Goal: Complete application form

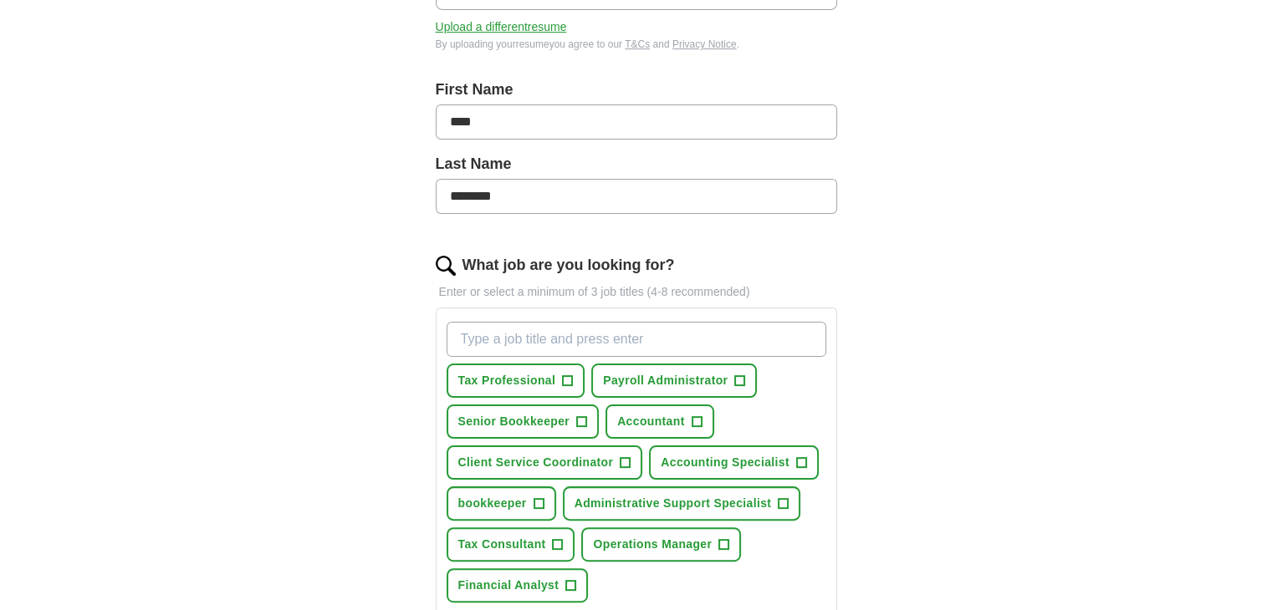
scroll to position [334, 0]
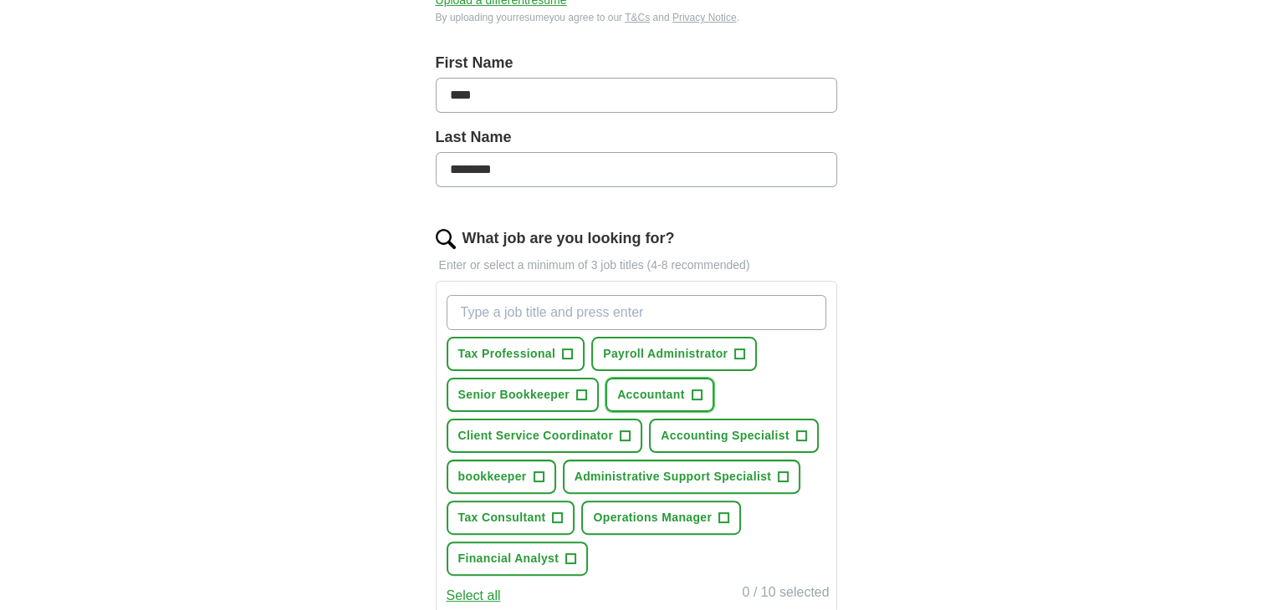
click at [696, 391] on span "+" at bounding box center [696, 395] width 10 height 13
click at [798, 430] on span "+" at bounding box center [801, 436] width 10 height 13
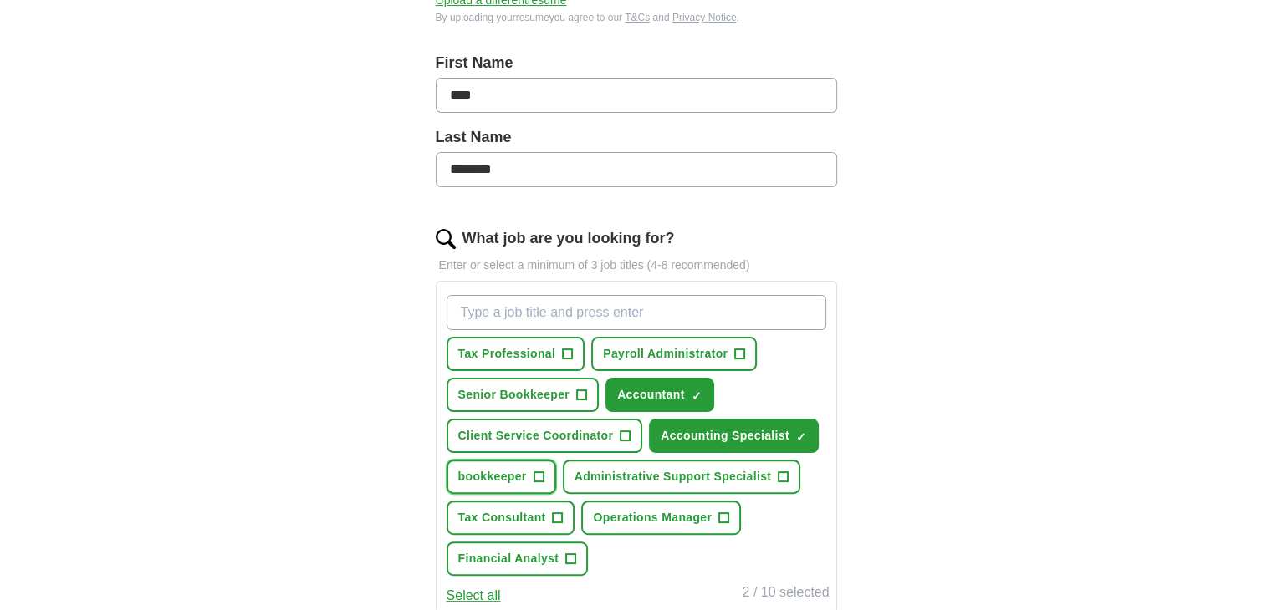
click at [536, 472] on span "+" at bounding box center [538, 477] width 10 height 13
click at [785, 471] on span "+" at bounding box center [783, 477] width 10 height 13
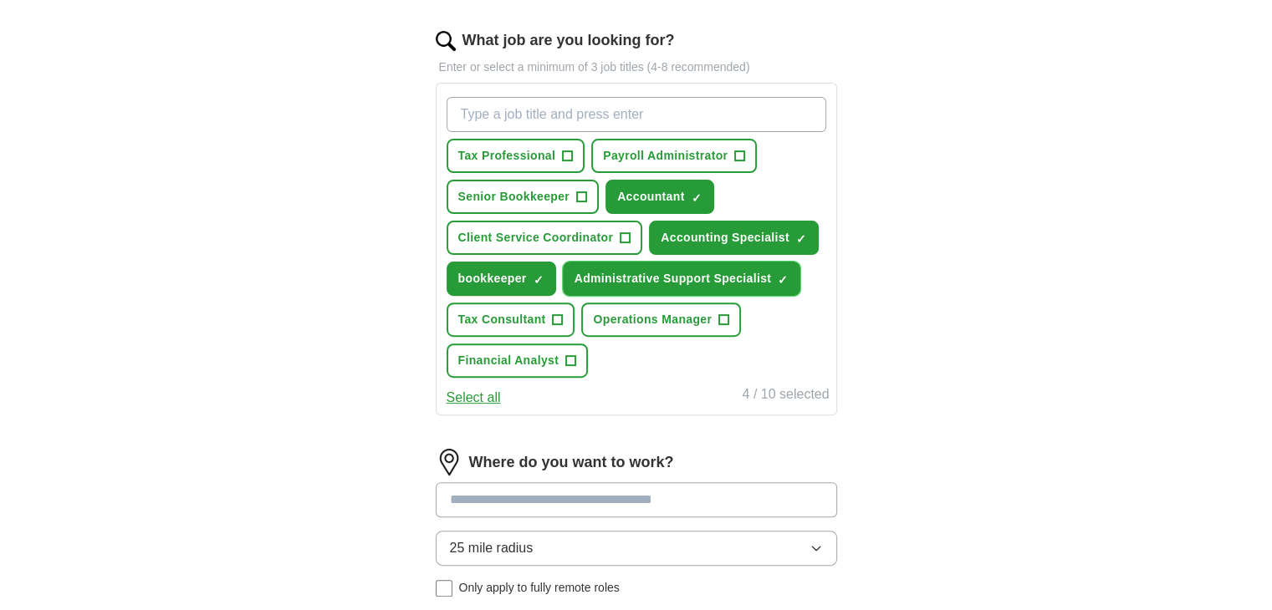
scroll to position [669, 0]
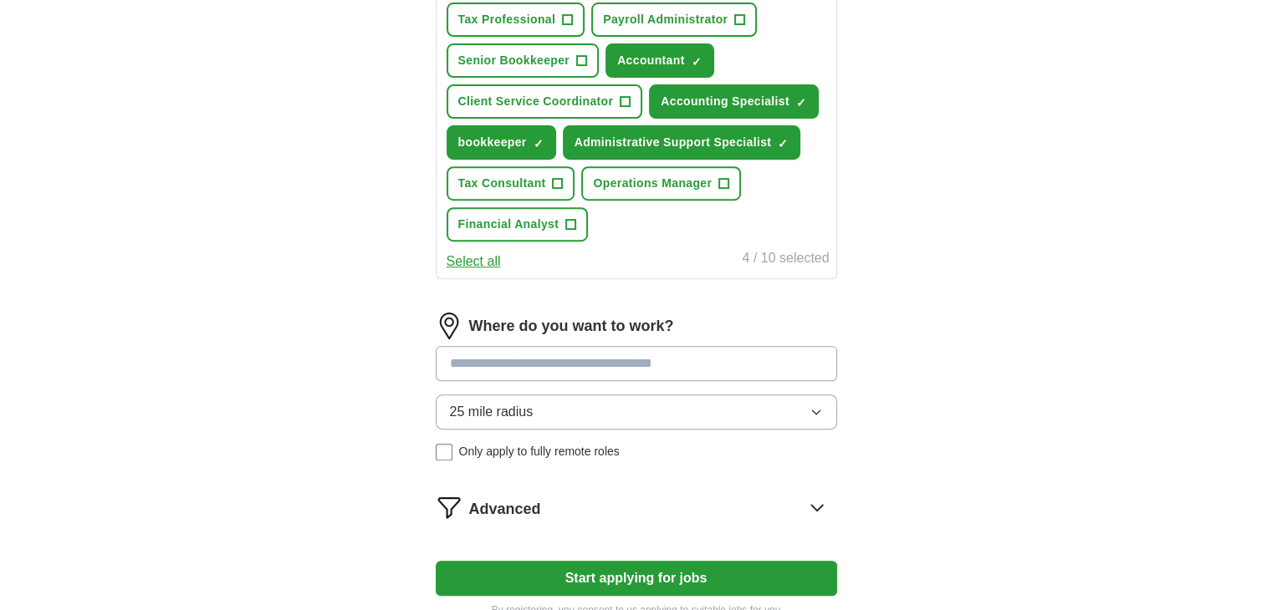
click at [533, 356] on input at bounding box center [636, 363] width 401 height 35
click at [466, 362] on input at bounding box center [636, 363] width 401 height 35
type input "*"
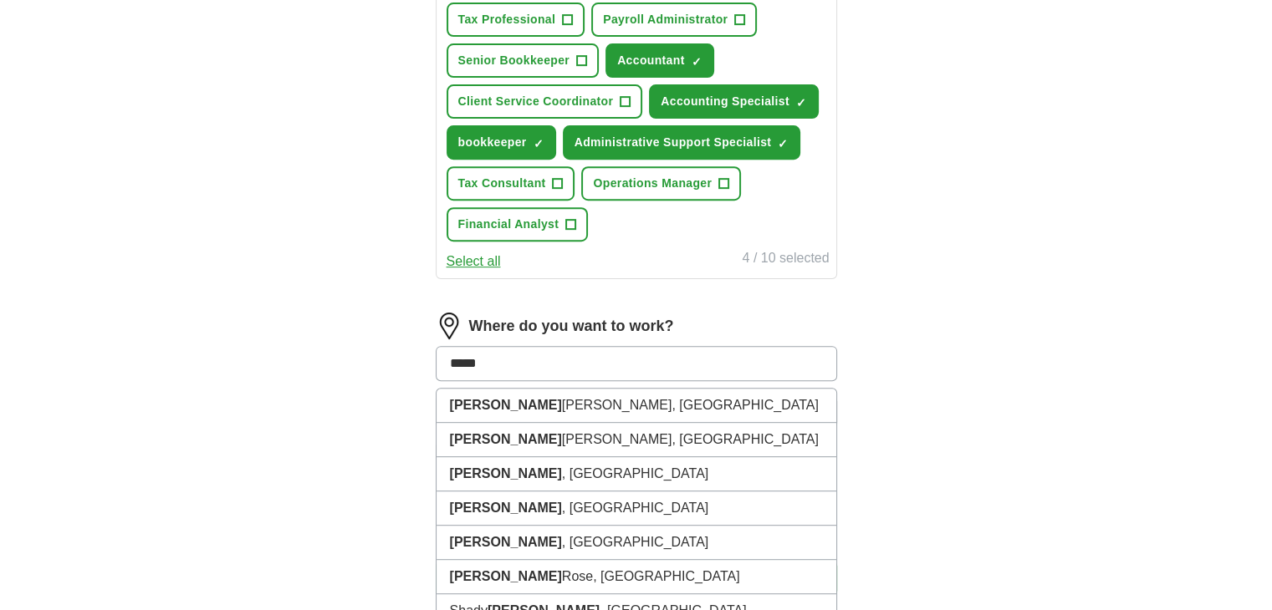
type input "******"
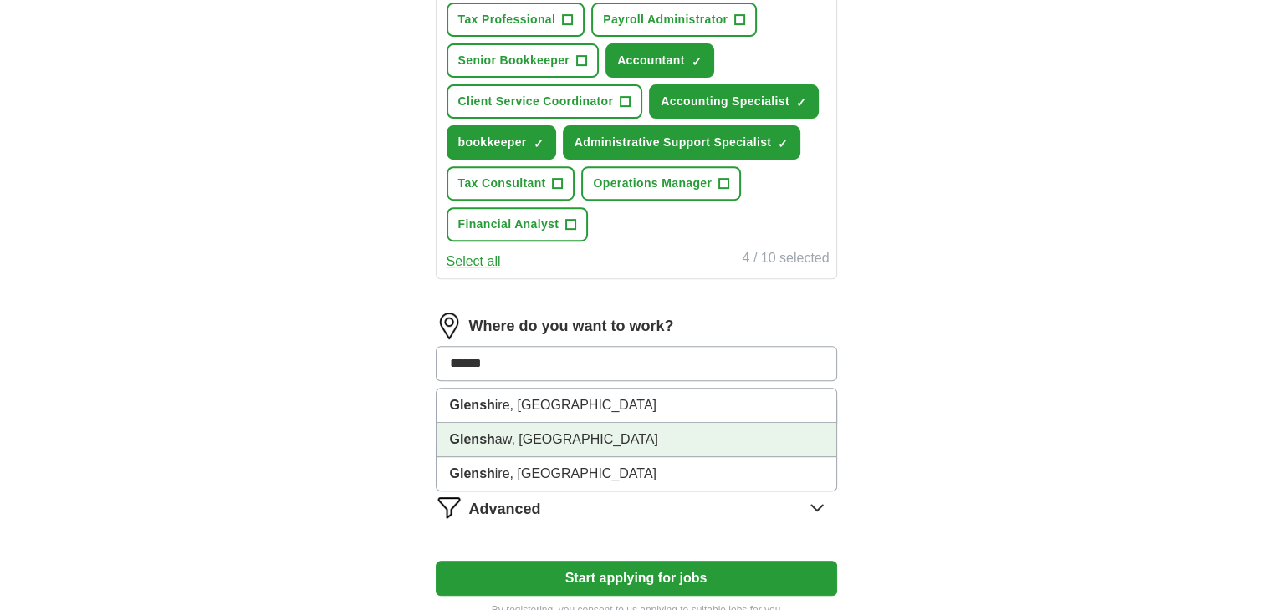
click at [504, 436] on li "Glensh aw, [GEOGRAPHIC_DATA]" at bounding box center [636, 440] width 400 height 34
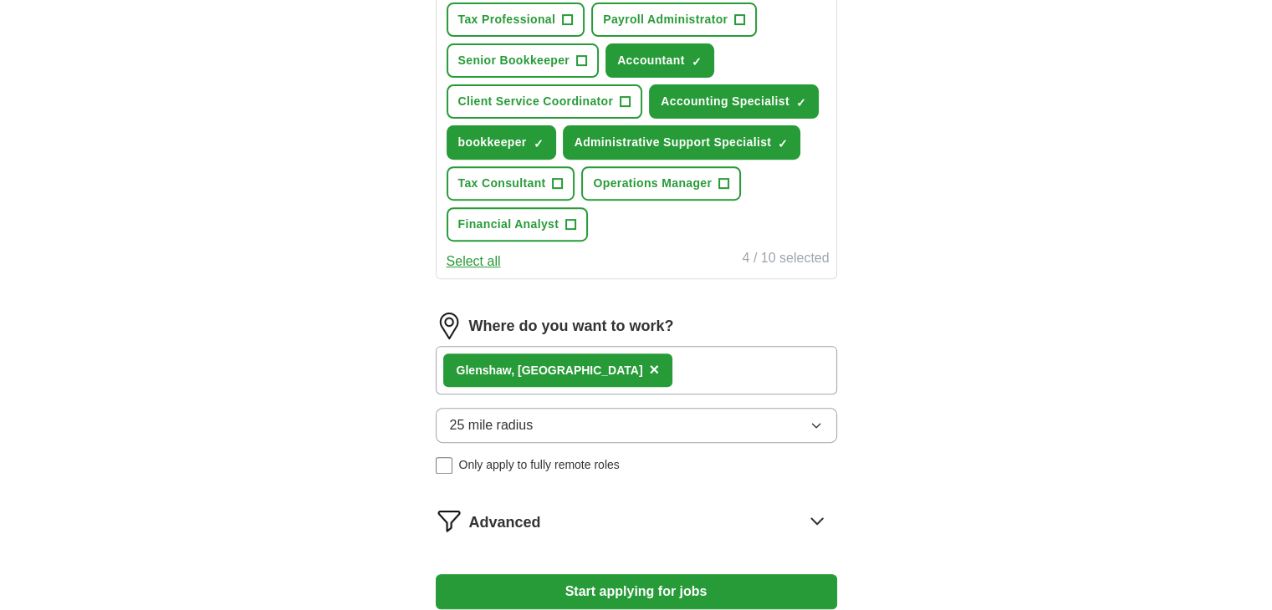
click at [478, 422] on span "25 mile radius" at bounding box center [492, 425] width 84 height 20
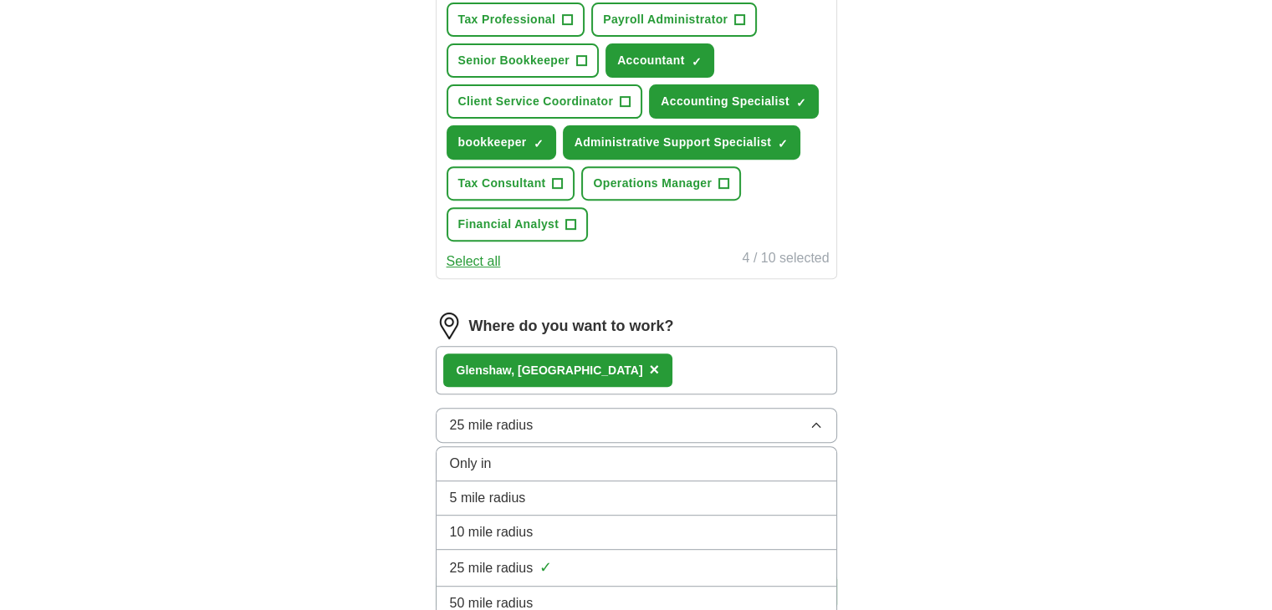
click at [497, 594] on span "50 mile radius" at bounding box center [492, 604] width 84 height 20
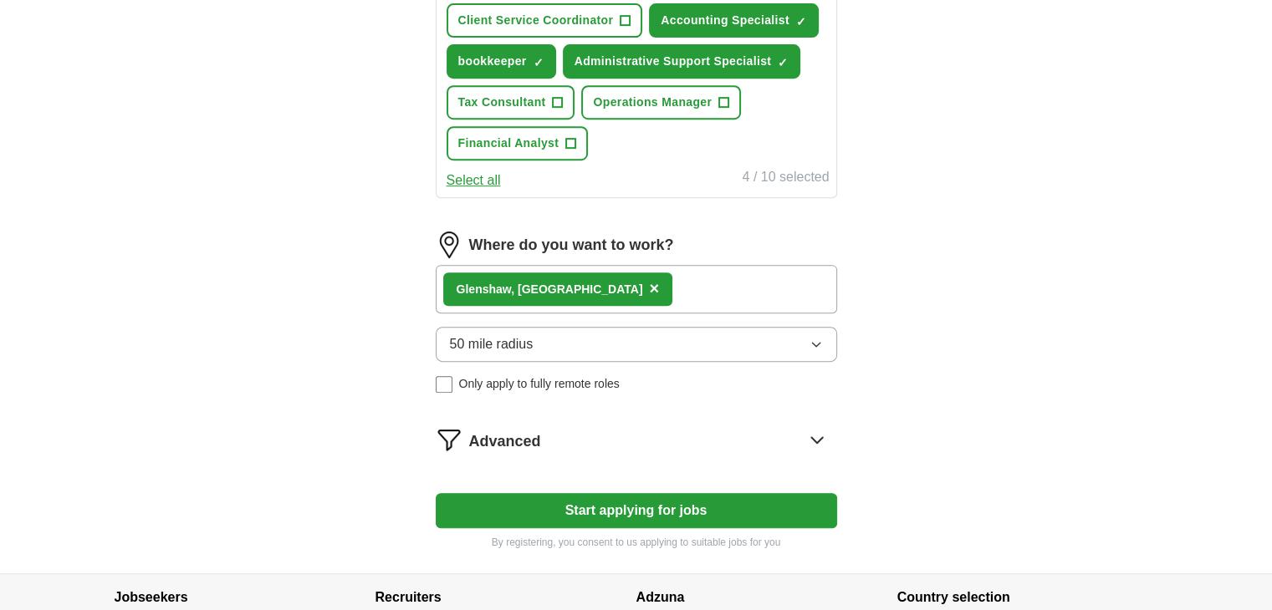
scroll to position [836, 0]
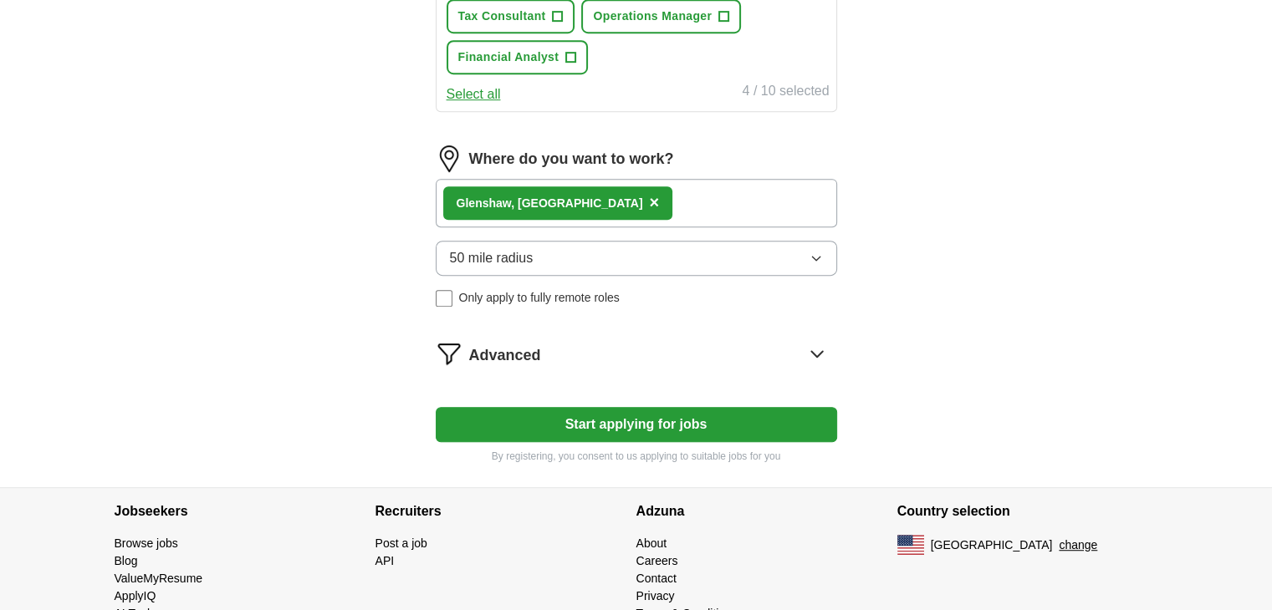
click at [660, 425] on button "Start applying for jobs" at bounding box center [636, 424] width 401 height 35
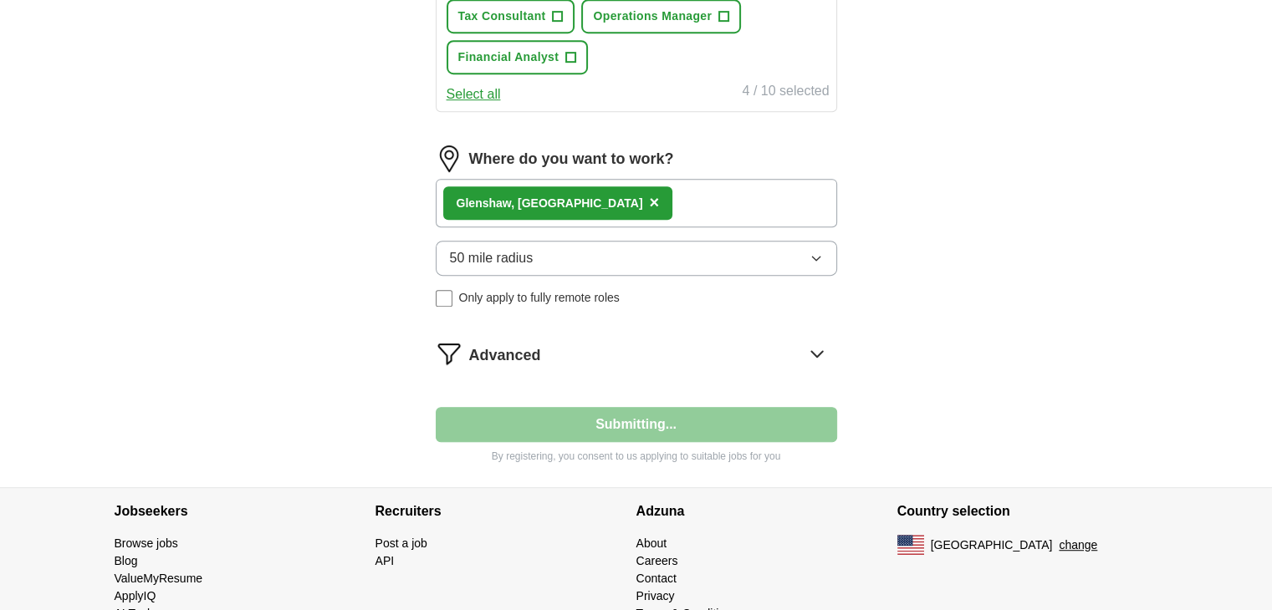
select select "**"
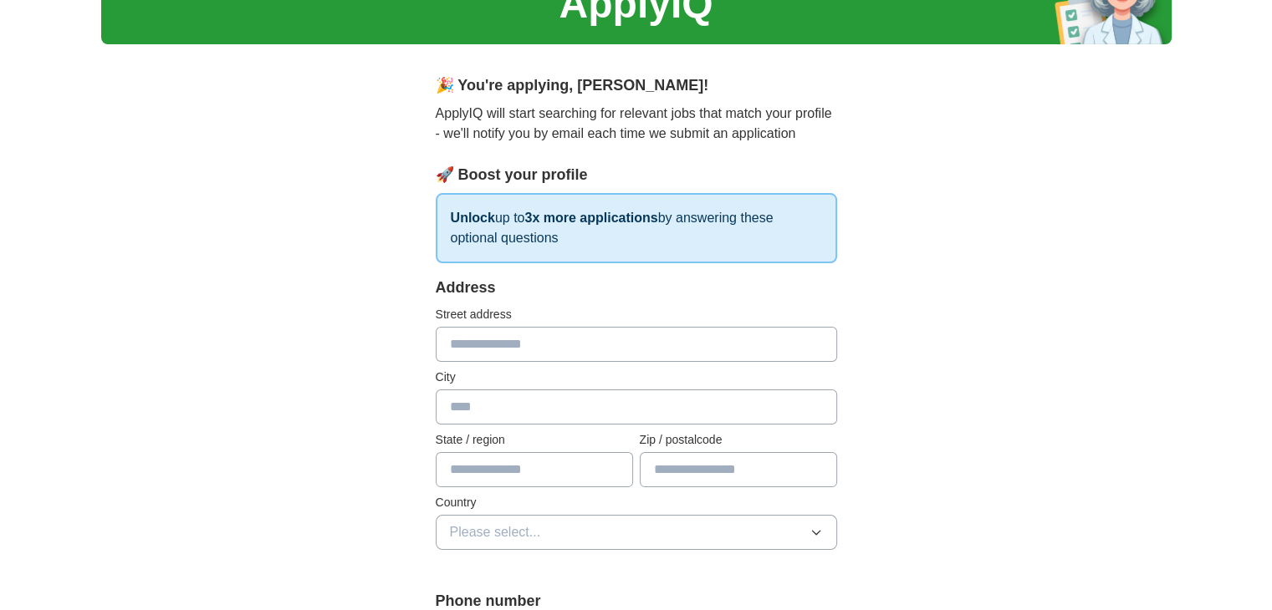
scroll to position [167, 0]
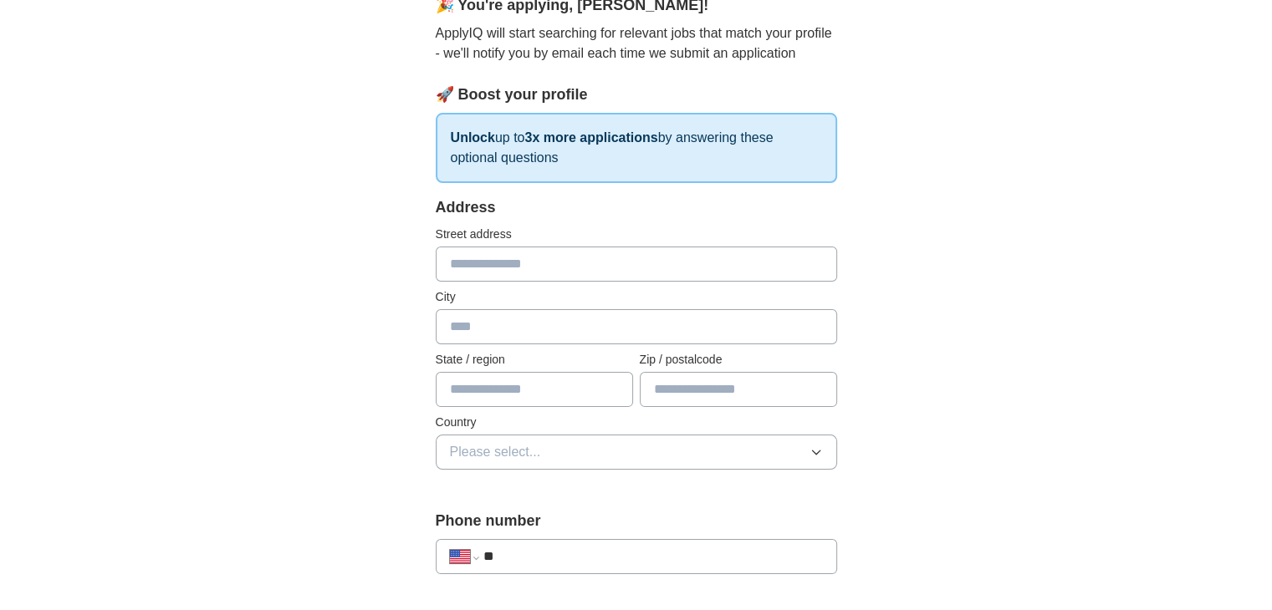
click at [517, 263] on input "text" at bounding box center [636, 264] width 401 height 35
type input "**********"
type input "********"
type input "**********"
type input "*****"
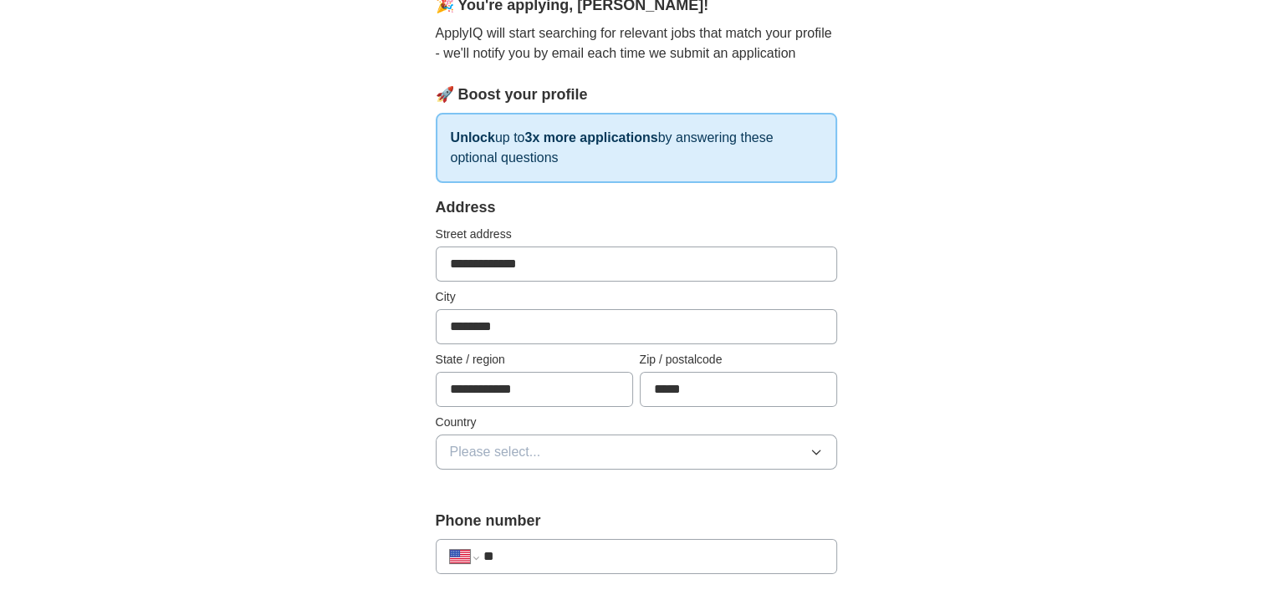
click at [537, 452] on span "Please select..." at bounding box center [495, 452] width 91 height 20
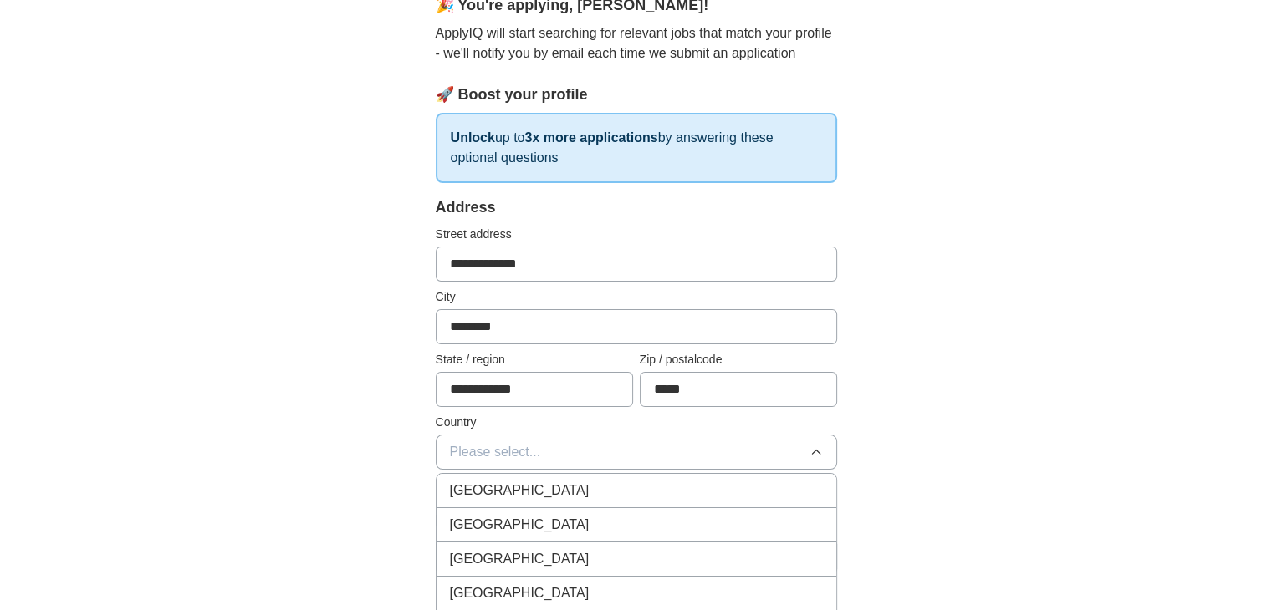
click at [531, 530] on div "[GEOGRAPHIC_DATA]" at bounding box center [636, 525] width 373 height 20
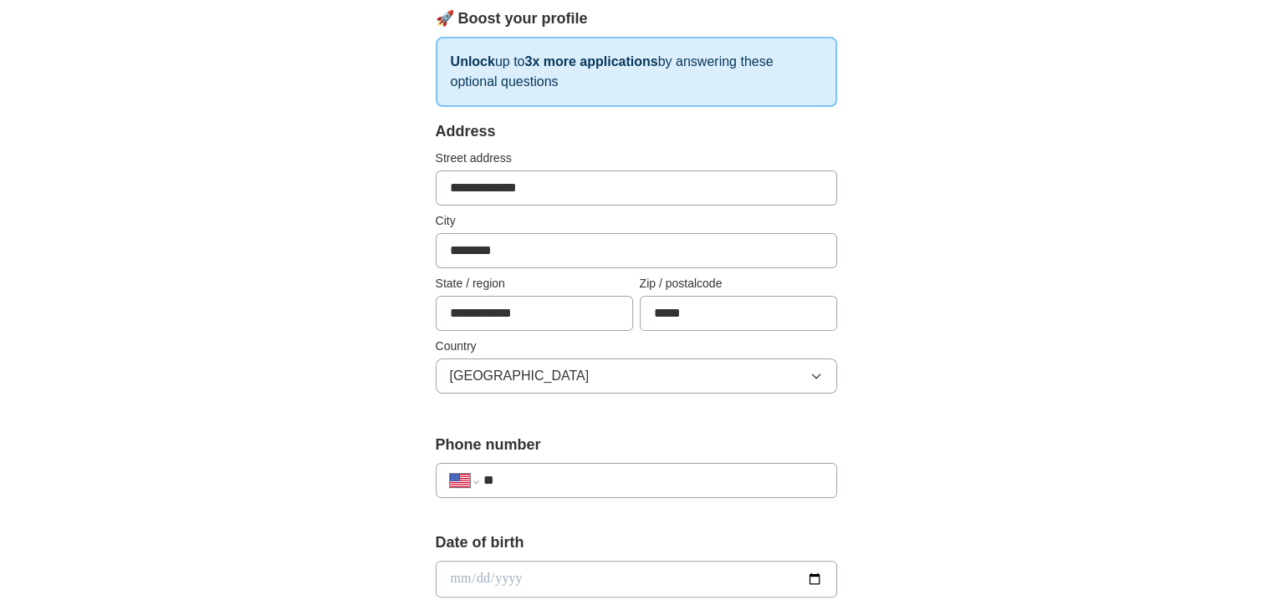
scroll to position [334, 0]
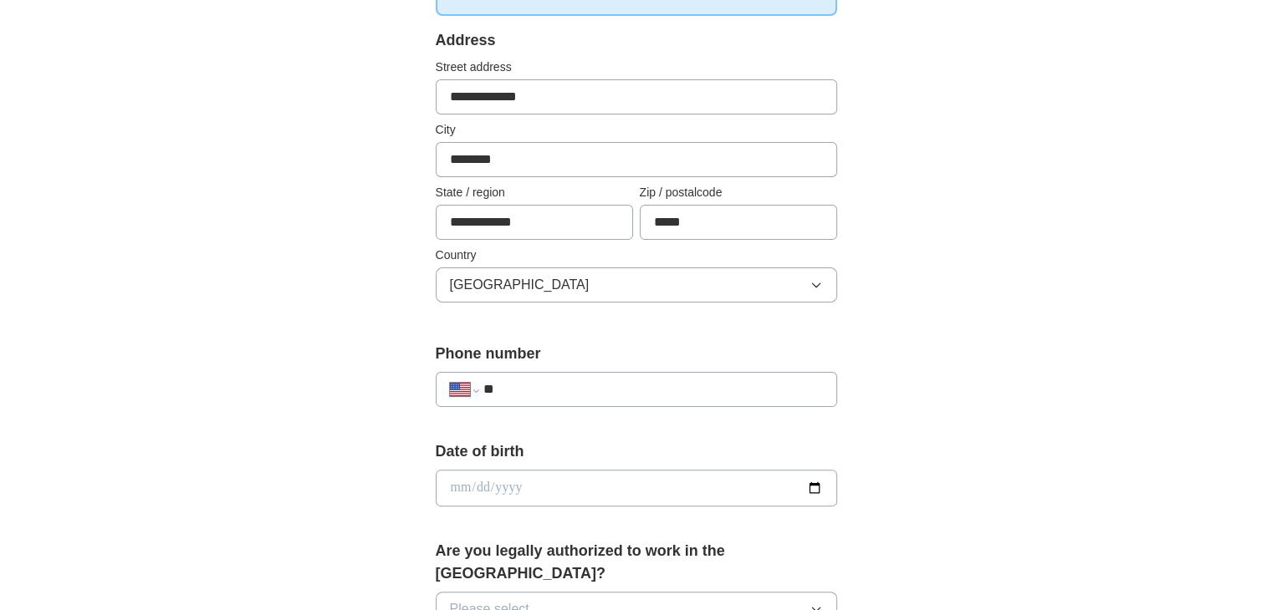
click at [537, 382] on input "**" at bounding box center [651, 390] width 339 height 20
type input "**********"
click at [568, 482] on input "date" at bounding box center [636, 488] width 401 height 37
type input "**********"
click at [579, 478] on input "date" at bounding box center [636, 488] width 401 height 37
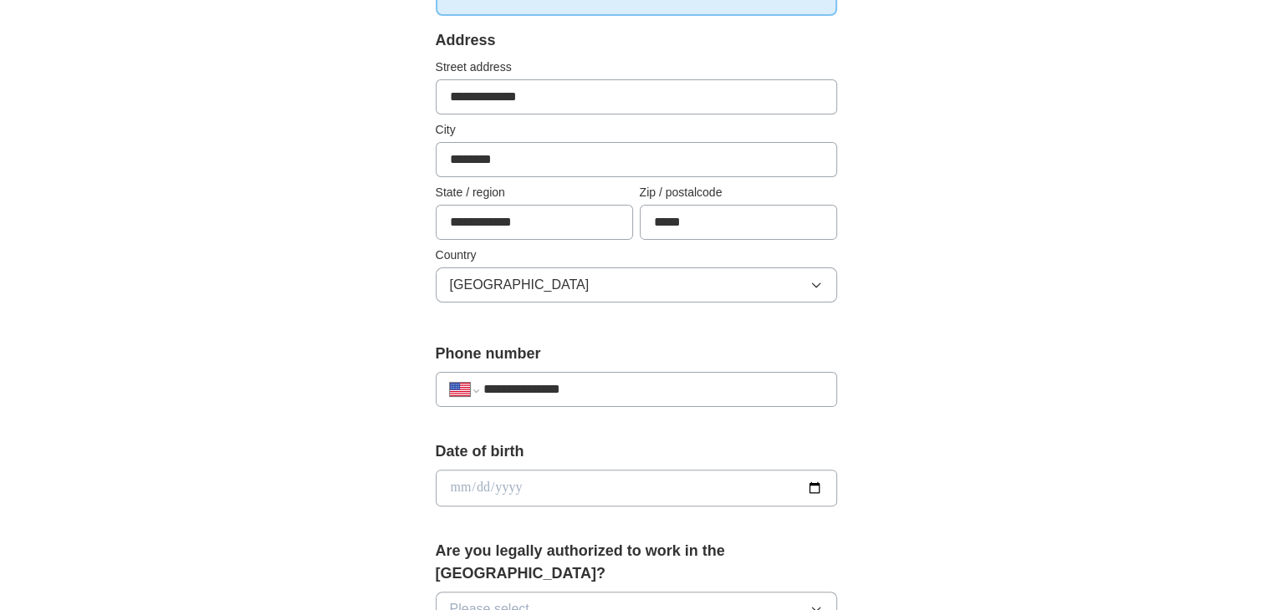
click at [497, 482] on input "date" at bounding box center [636, 488] width 401 height 37
click at [498, 489] on input "date" at bounding box center [636, 488] width 401 height 37
click at [485, 489] on input "date" at bounding box center [636, 488] width 401 height 37
click at [492, 487] on input "date" at bounding box center [636, 488] width 401 height 37
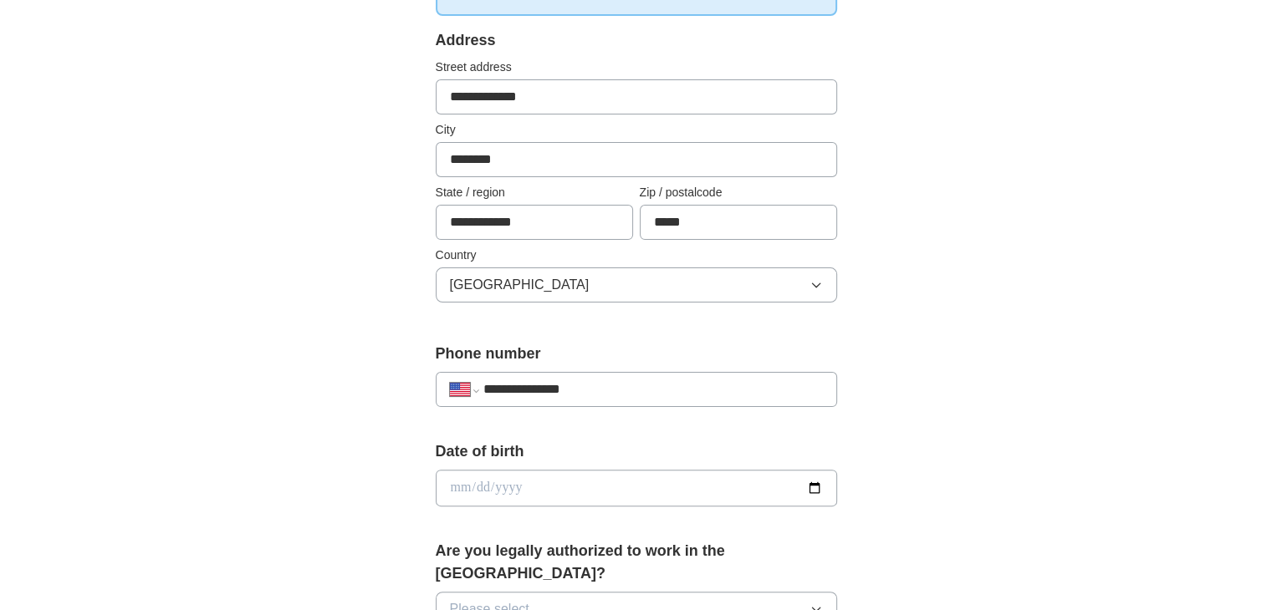
click at [510, 487] on input "date" at bounding box center [636, 488] width 401 height 37
type input "**********"
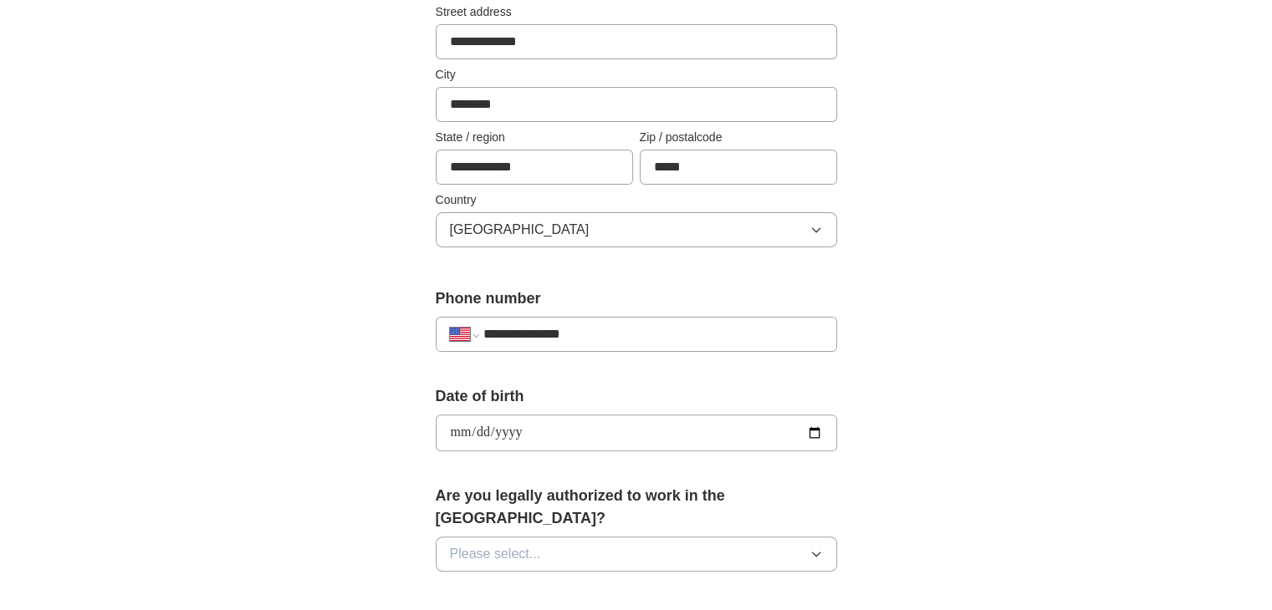
scroll to position [418, 0]
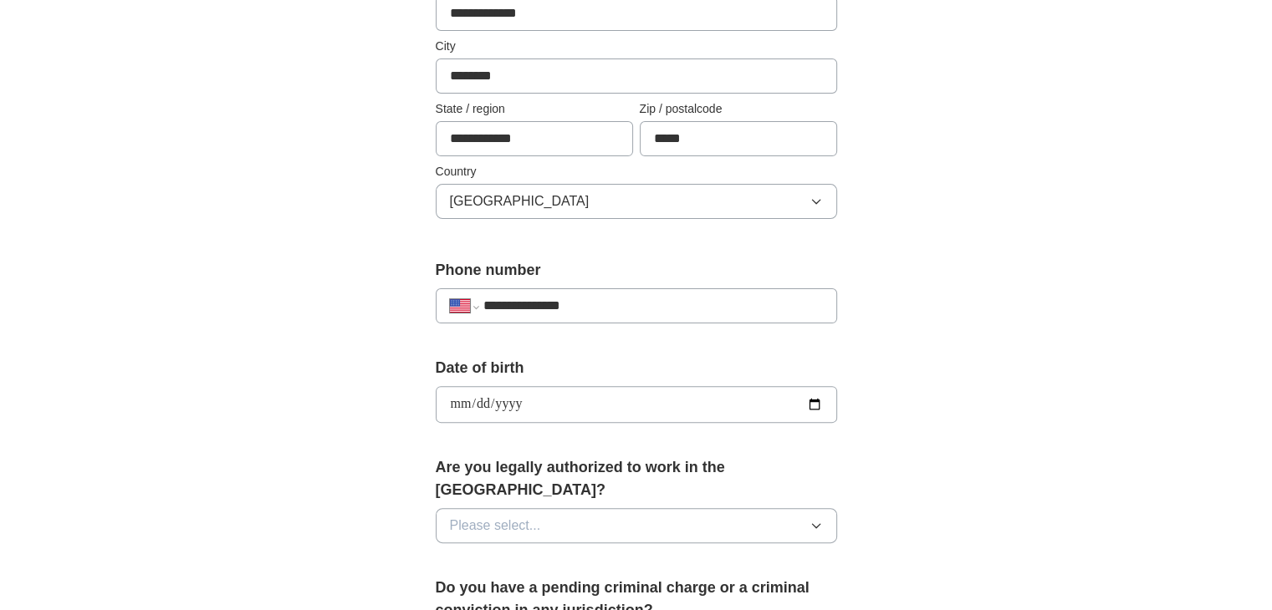
click at [642, 508] on button "Please select..." at bounding box center [636, 525] width 401 height 35
drag, startPoint x: 493, startPoint y: 535, endPoint x: 580, endPoint y: 523, distance: 87.8
click at [495, 554] on div "Yes" at bounding box center [636, 564] width 373 height 20
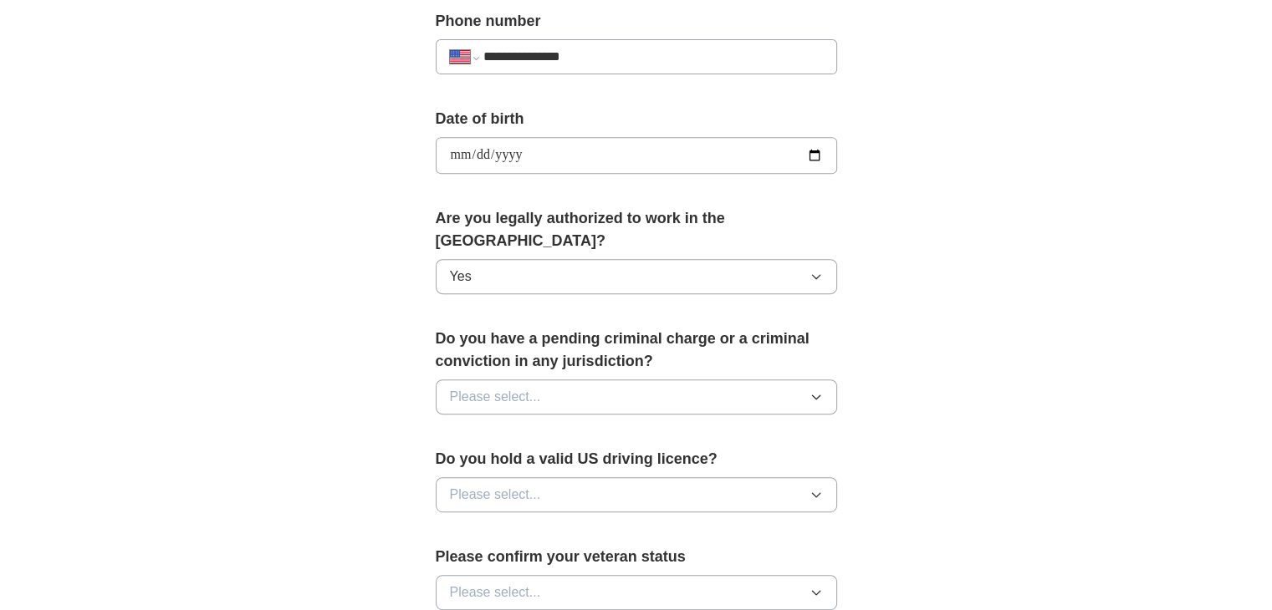
scroll to position [669, 0]
click at [585, 378] on button "Please select..." at bounding box center [636, 395] width 401 height 35
click at [521, 458] on div "No" at bounding box center [636, 468] width 373 height 20
click at [542, 476] on button "Please select..." at bounding box center [636, 493] width 401 height 35
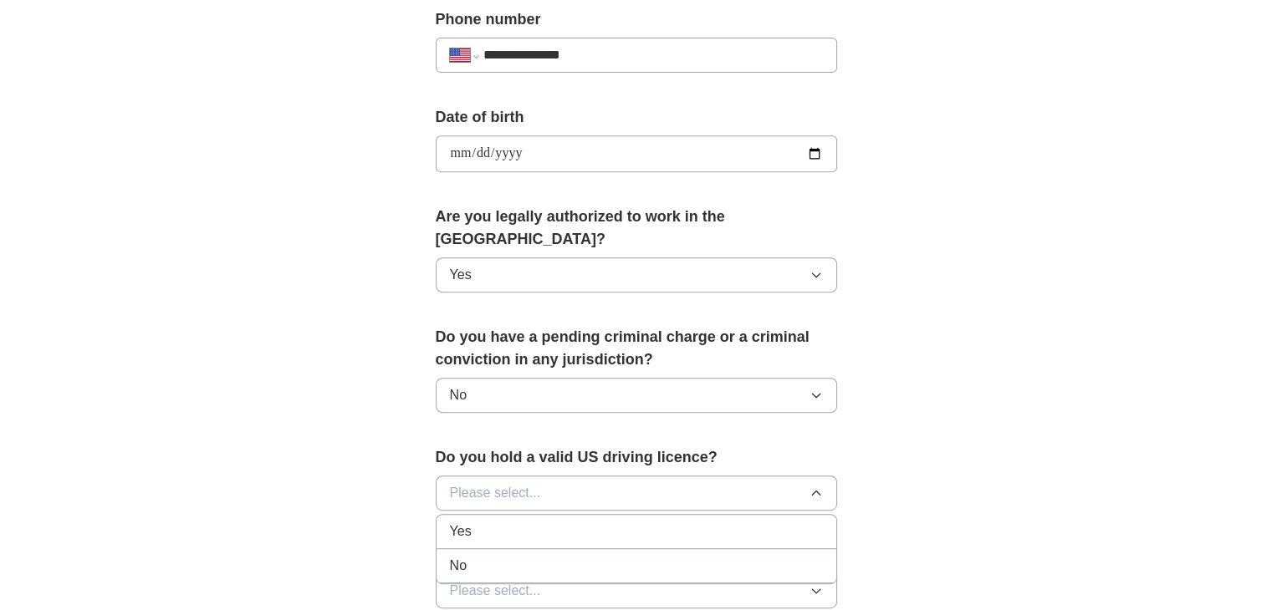
click at [523, 522] on div "Yes" at bounding box center [636, 532] width 373 height 20
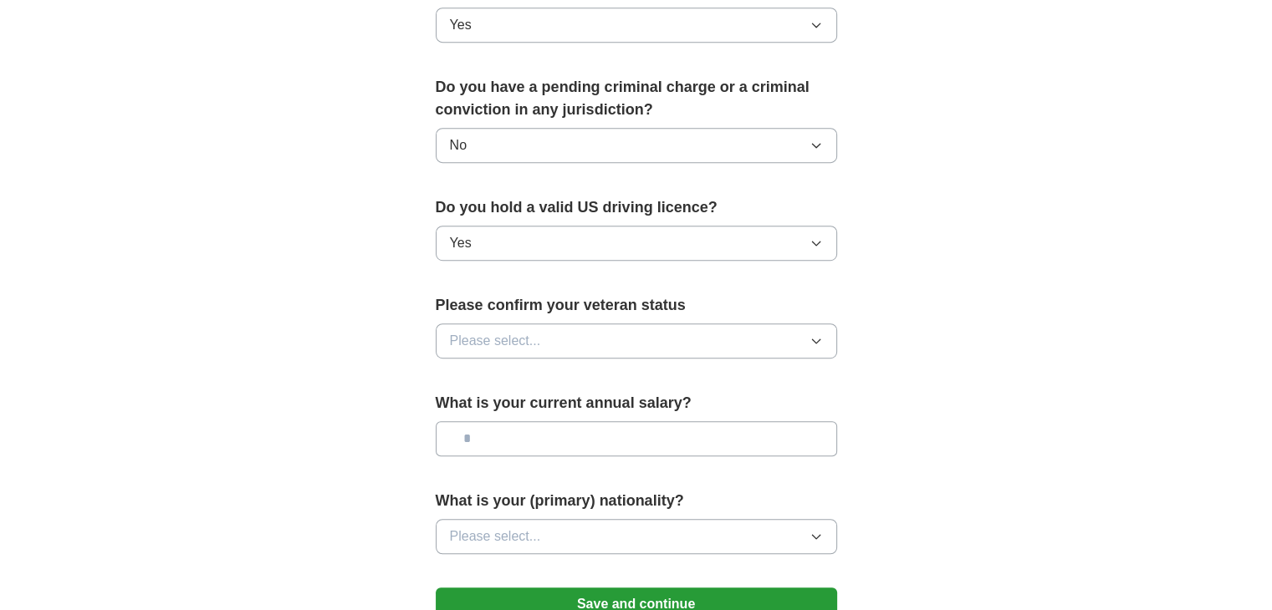
scroll to position [920, 0]
click at [575, 323] on button "Please select..." at bounding box center [636, 340] width 401 height 35
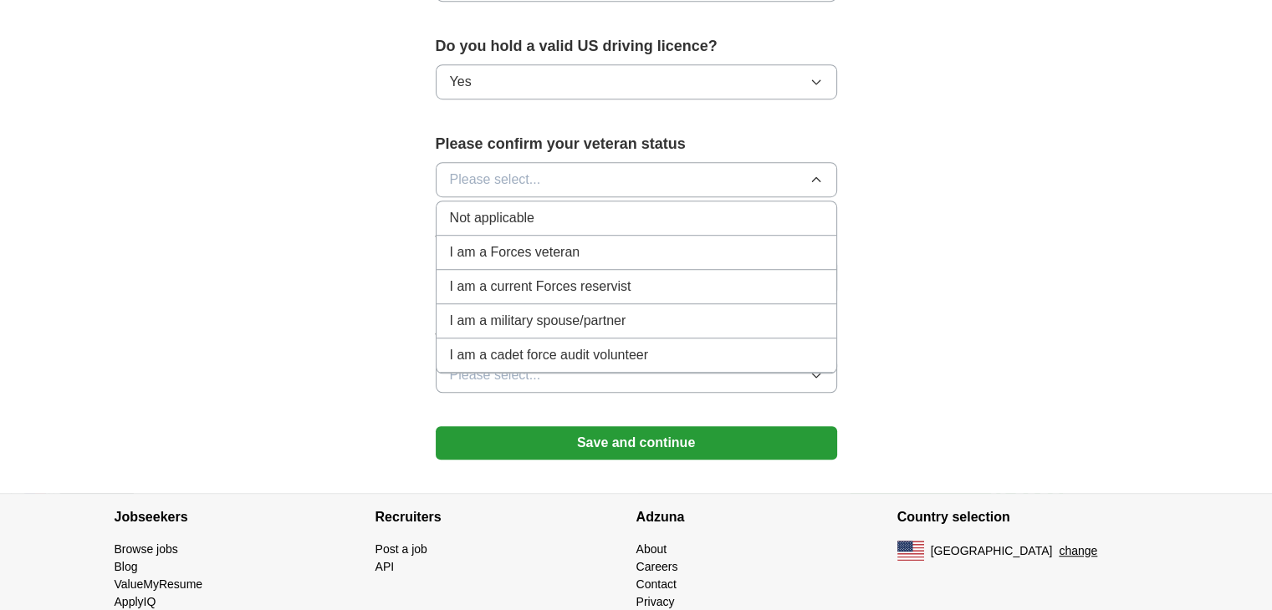
scroll to position [1087, 0]
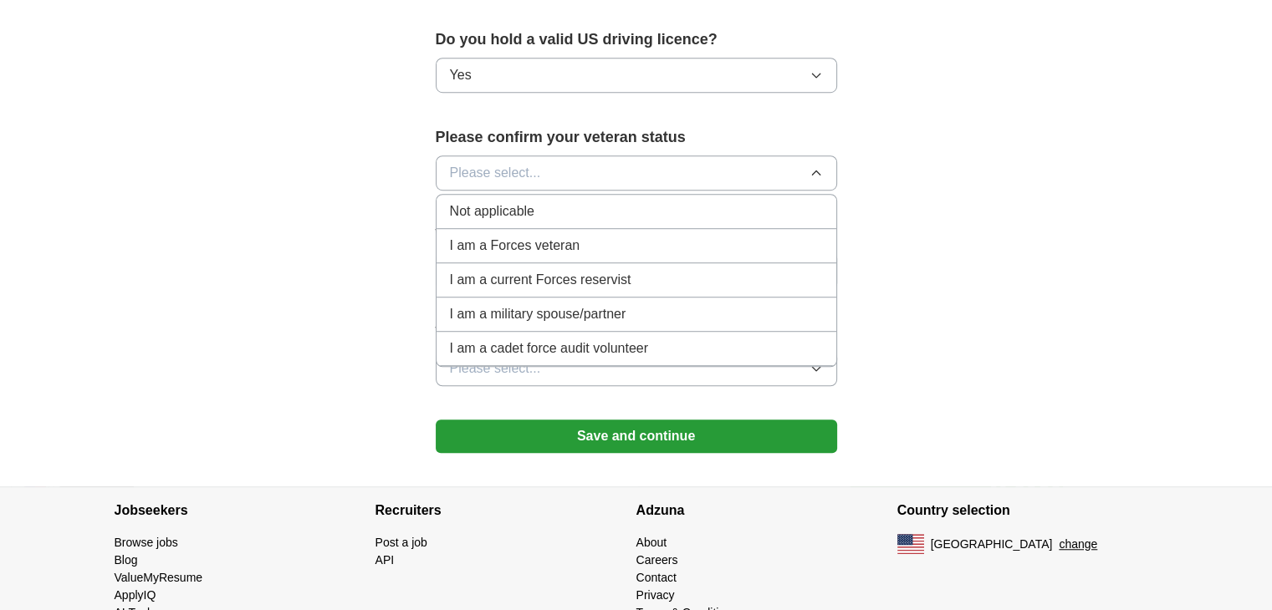
click at [515, 201] on span "Not applicable" at bounding box center [492, 211] width 84 height 20
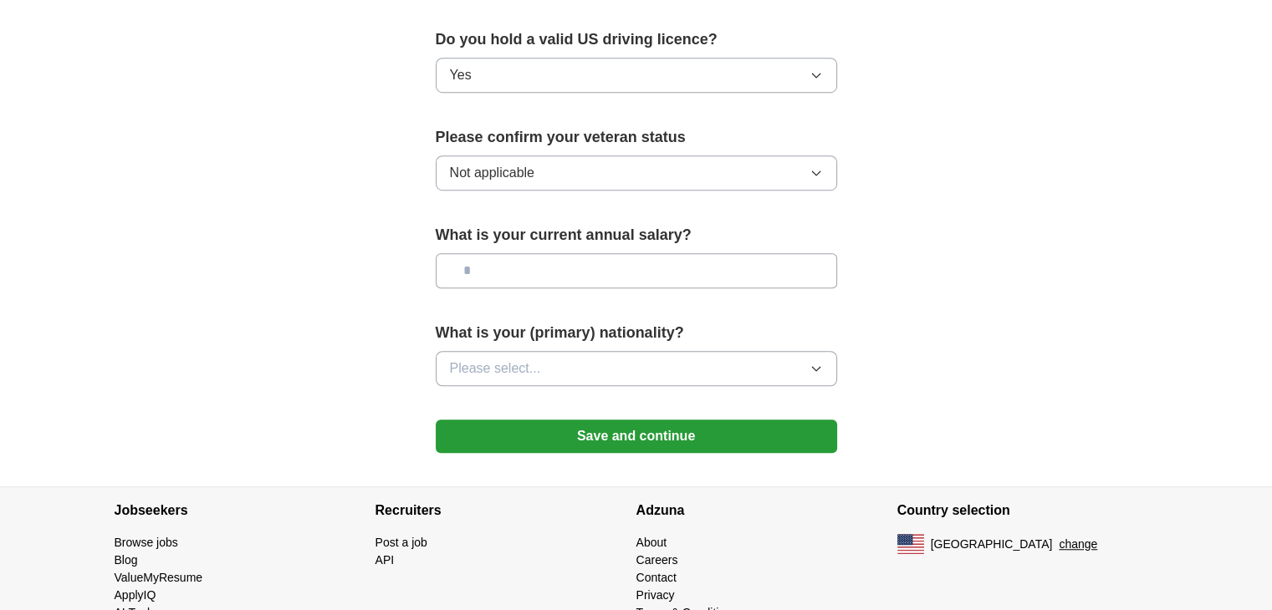
click at [539, 253] on input "text" at bounding box center [636, 270] width 401 height 35
type input "*******"
click at [575, 351] on button "Please select..." at bounding box center [636, 368] width 401 height 35
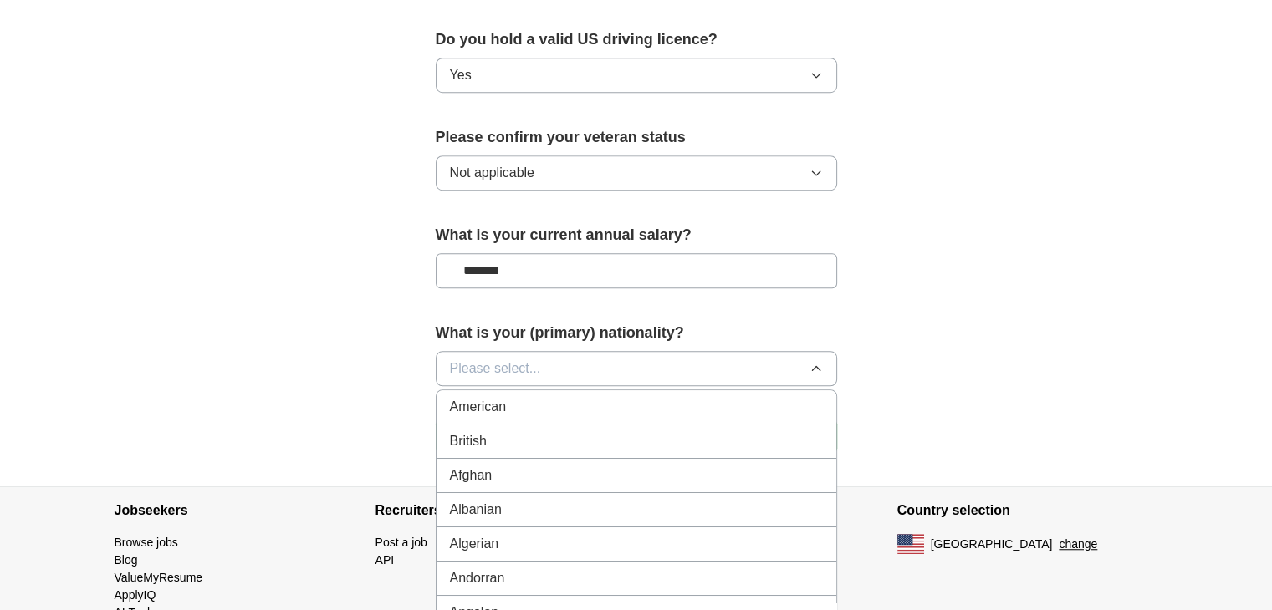
click at [532, 359] on span "Please select..." at bounding box center [495, 369] width 91 height 20
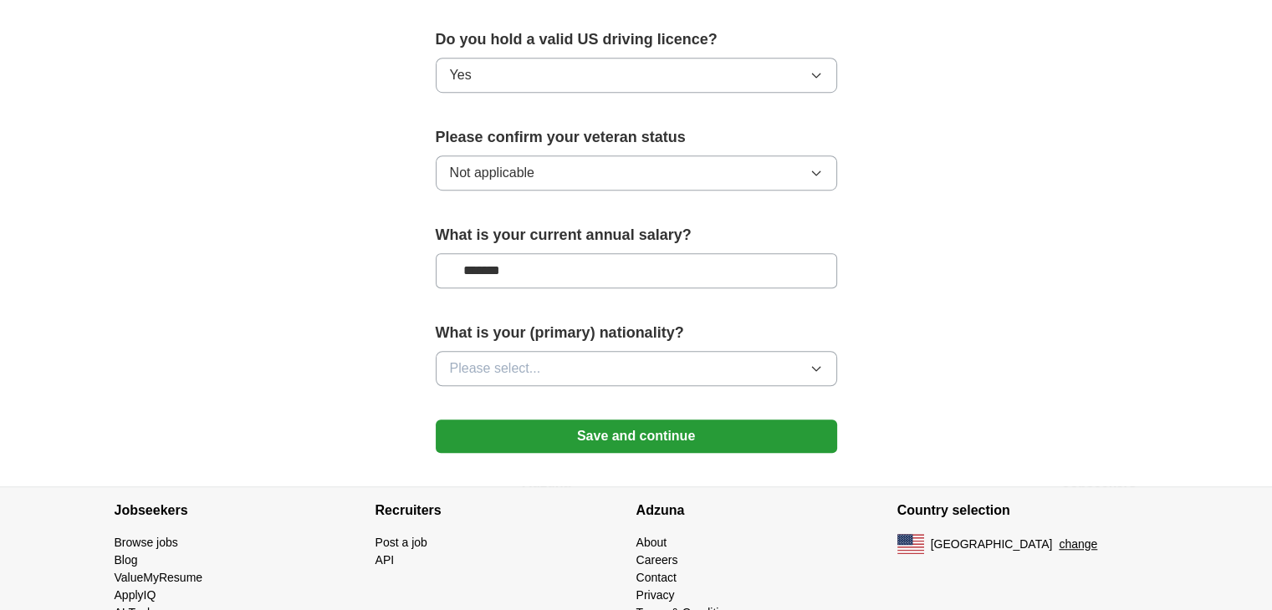
click at [532, 359] on span "Please select..." at bounding box center [495, 369] width 91 height 20
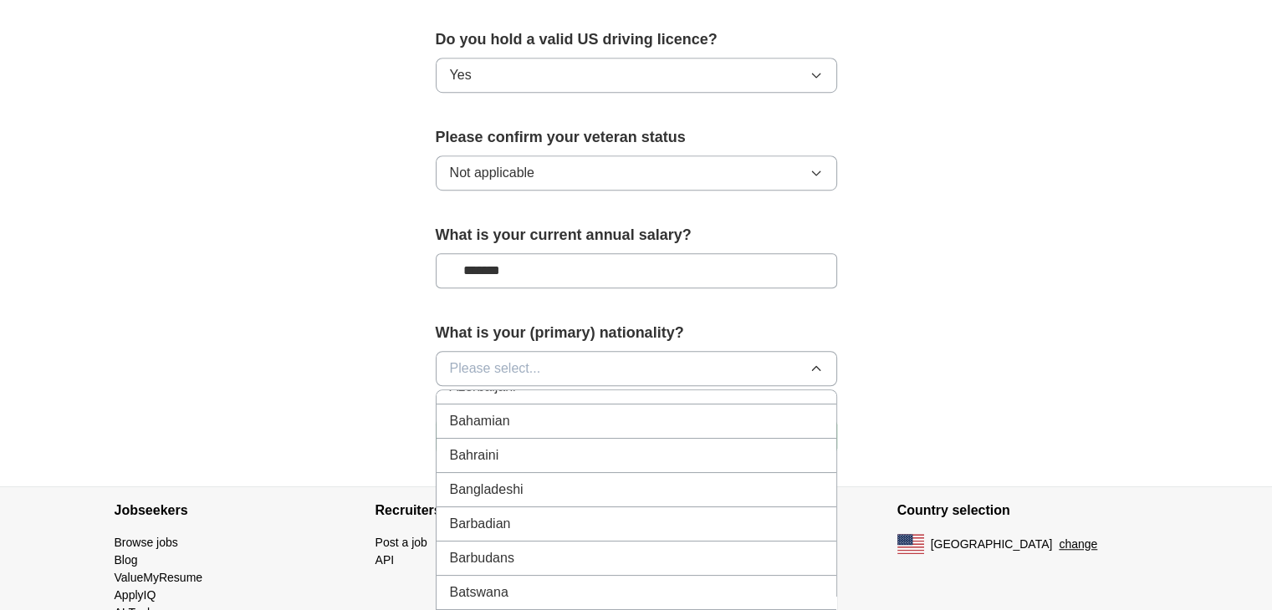
scroll to position [502, 0]
click at [526, 547] on div "Belarusian" at bounding box center [636, 557] width 373 height 20
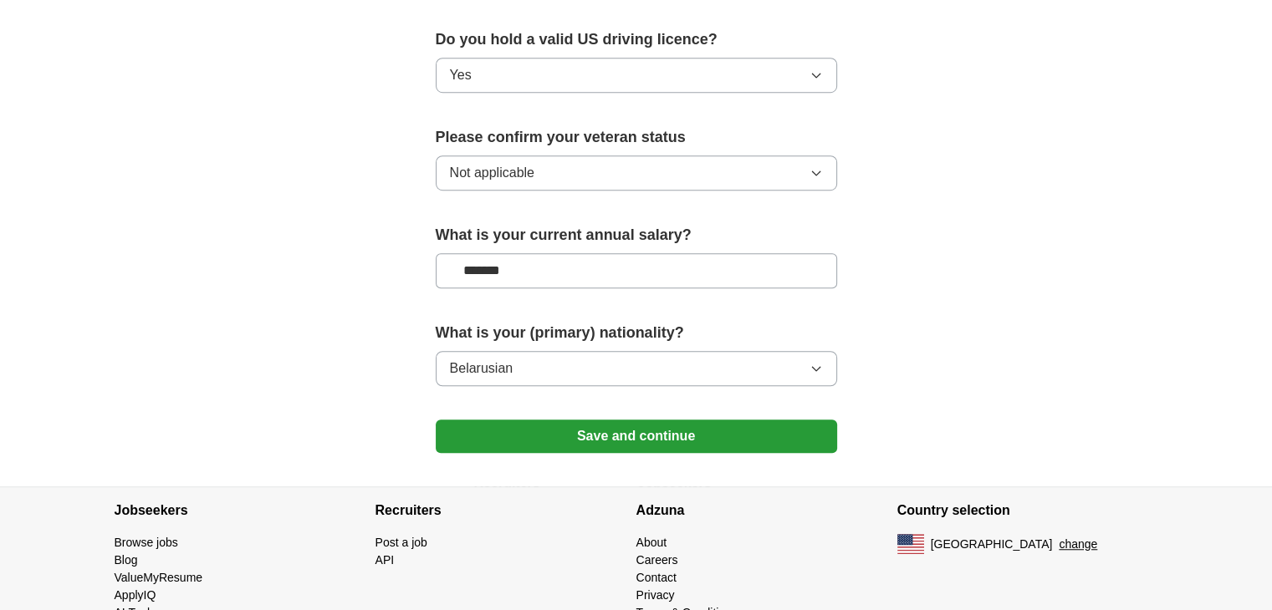
click at [652, 420] on button "Save and continue" at bounding box center [636, 436] width 401 height 33
